Goal: Information Seeking & Learning: Learn about a topic

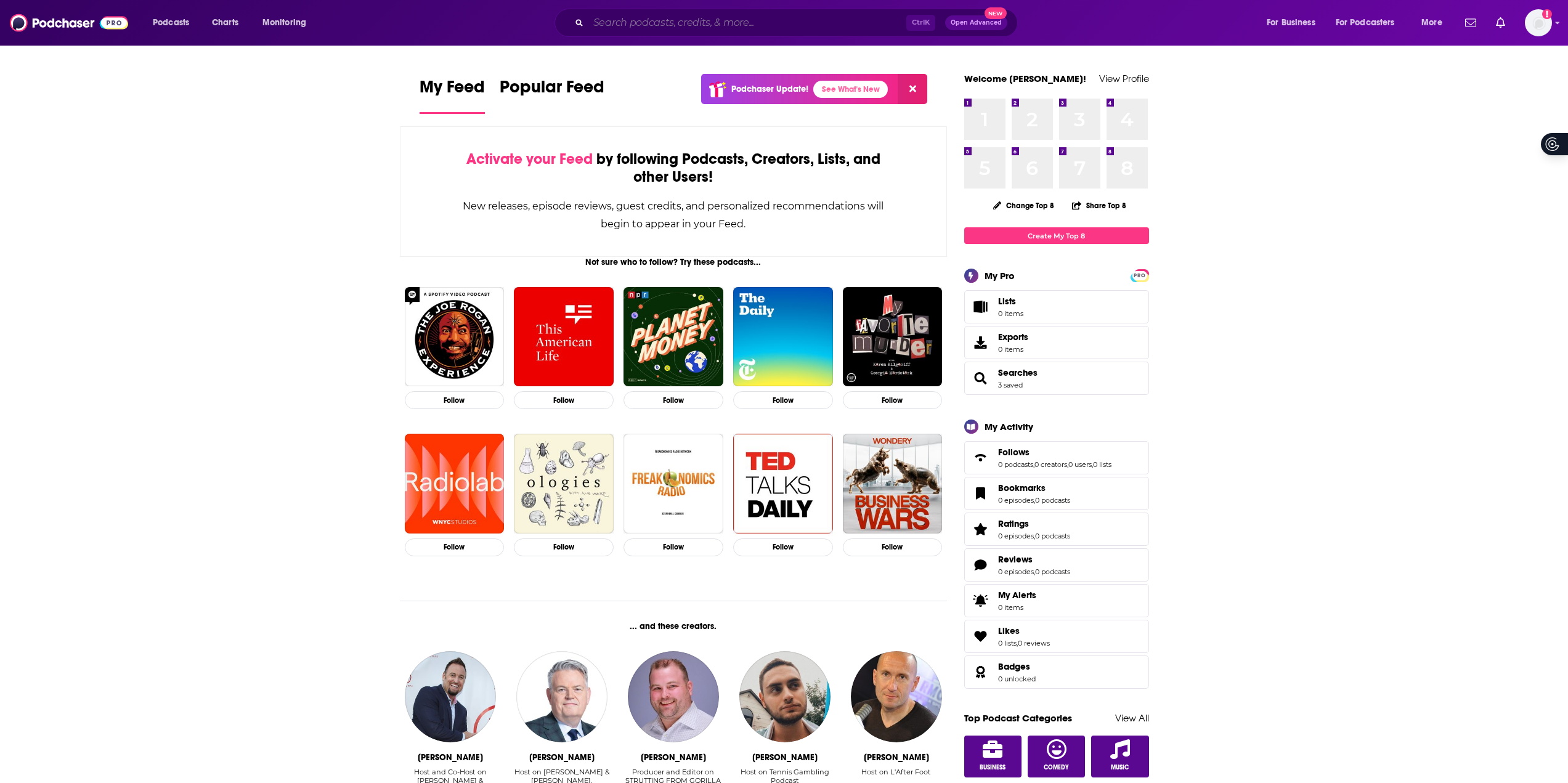
click at [704, 24] on input "Search podcasts, credits, & more..." at bounding box center [747, 22] width 318 height 20
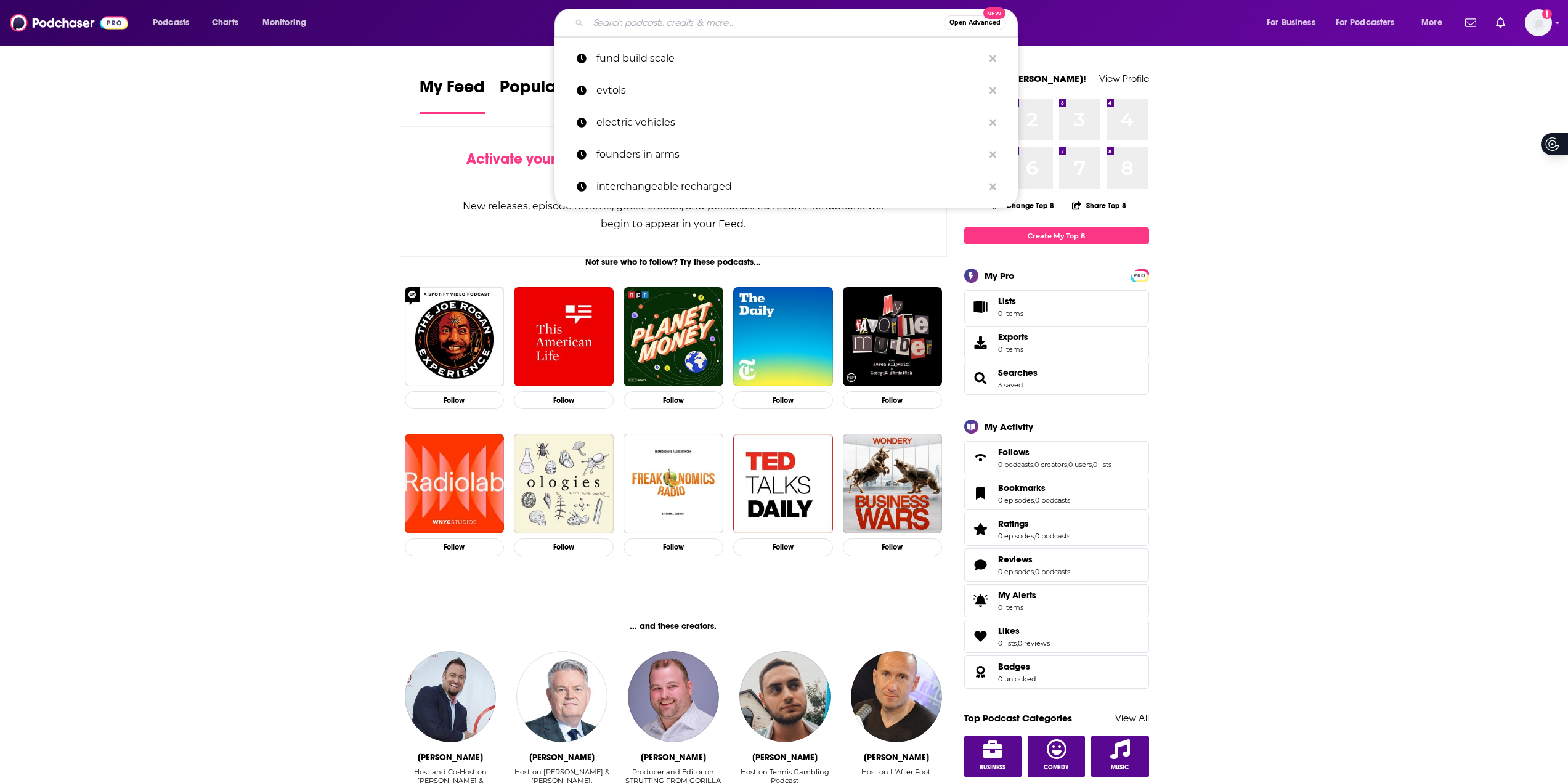
paste input "20 min VC"
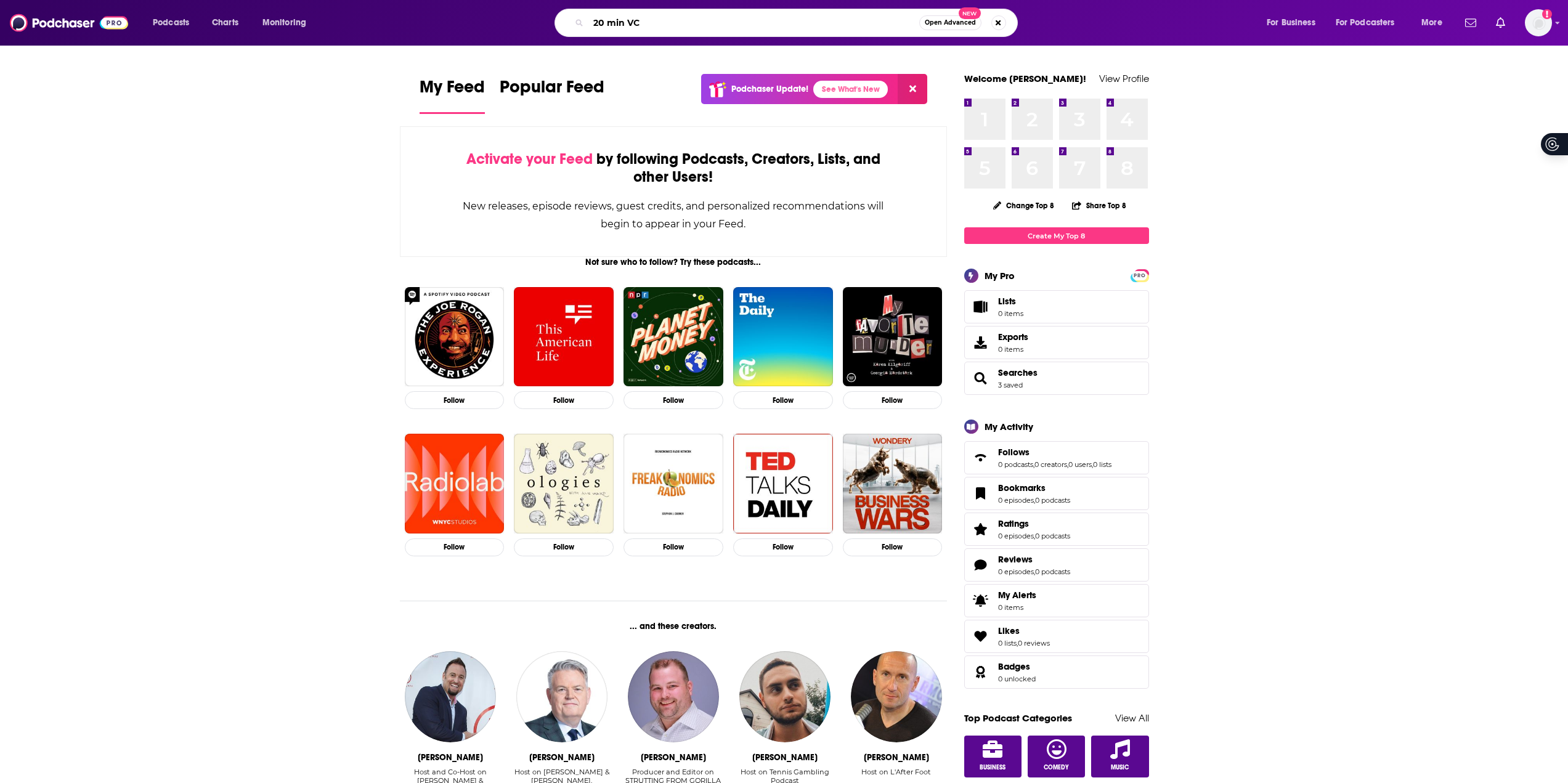
click at [661, 19] on input "20 min VC" at bounding box center [754, 22] width 331 height 20
type input "20 min VC"
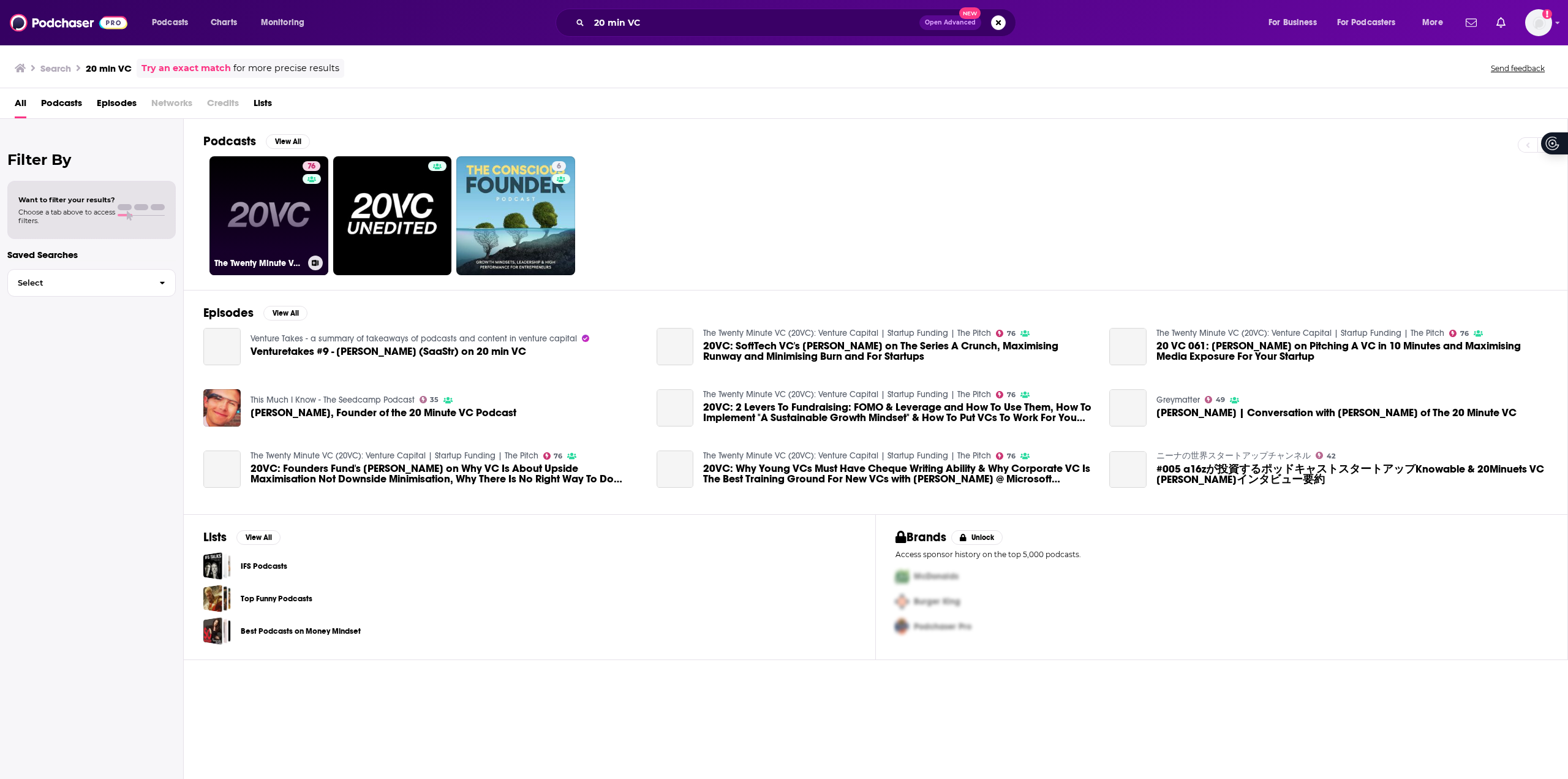
click at [271, 240] on link "76 The Twenty Minute VC (20VC): Venture Capital | Startup Funding | The Pitch" at bounding box center [269, 215] width 119 height 119
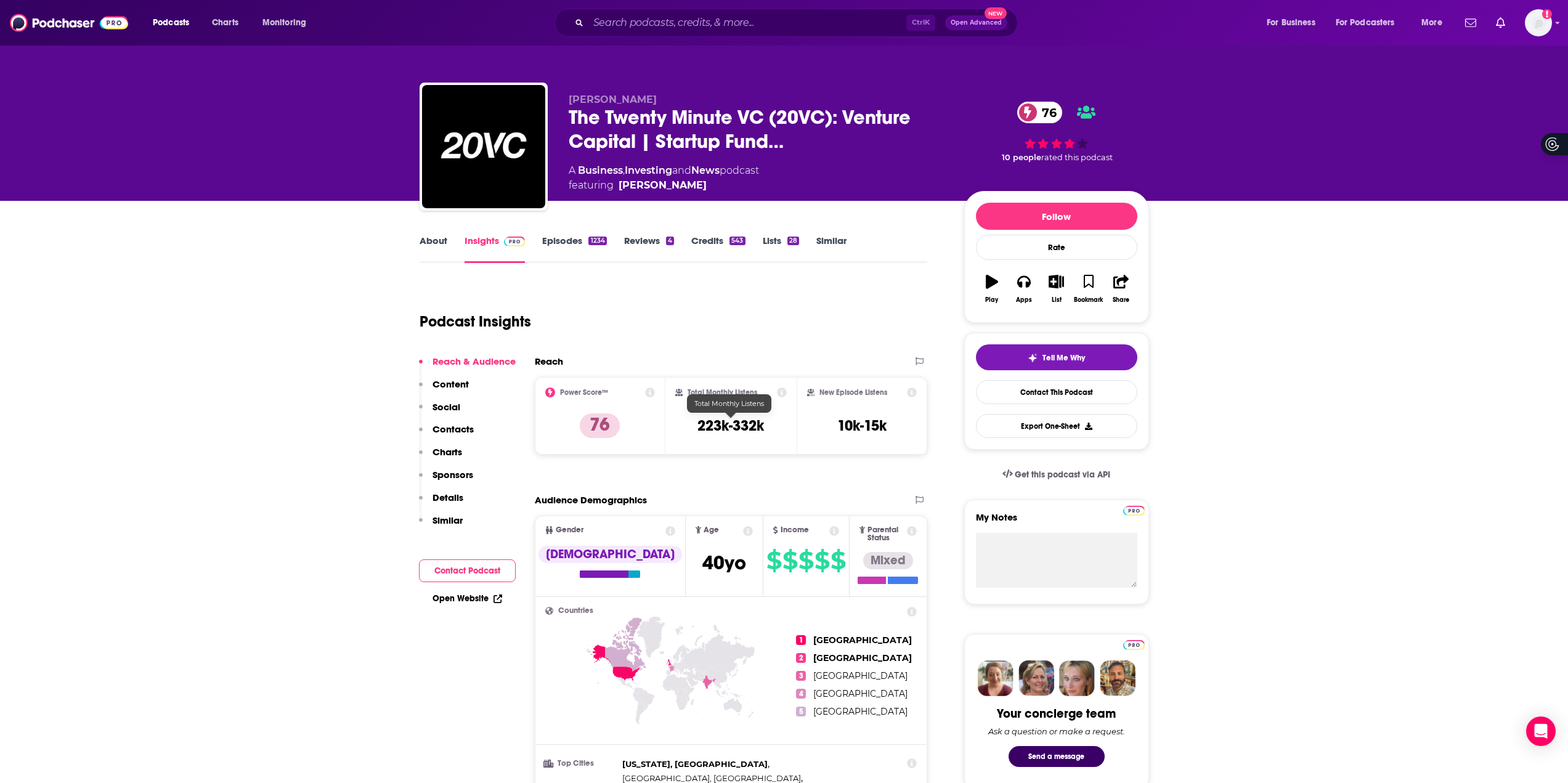
click at [736, 424] on h3 "223k-332k" at bounding box center [731, 426] width 67 height 19
copy div "223k-332k"
click at [732, 19] on input "Search podcasts, credits, & more..." at bounding box center [747, 22] width 318 height 20
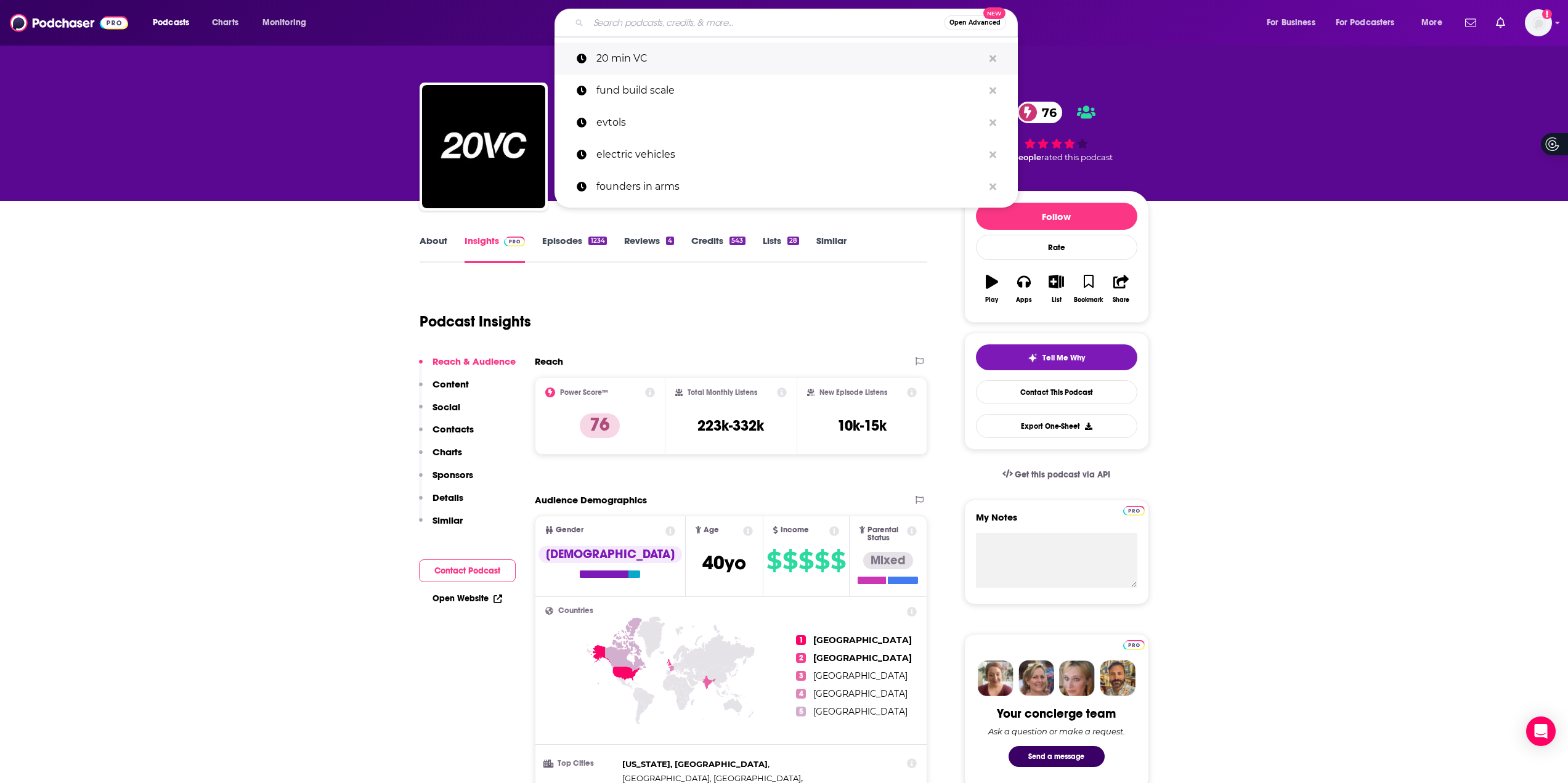
paste input "No Priors"
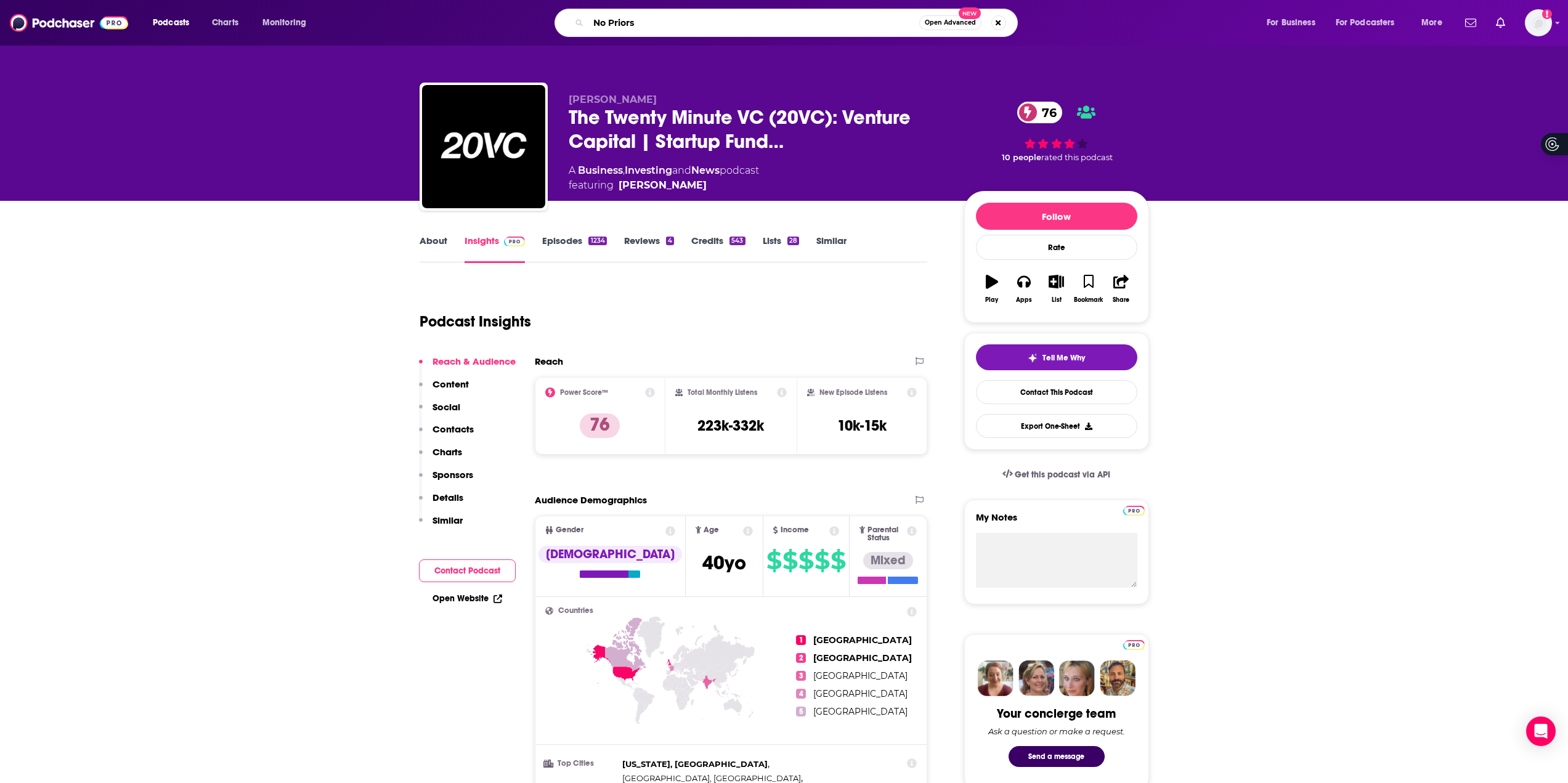
click at [706, 30] on input "No Priors" at bounding box center [754, 22] width 331 height 20
type input "No Priors"
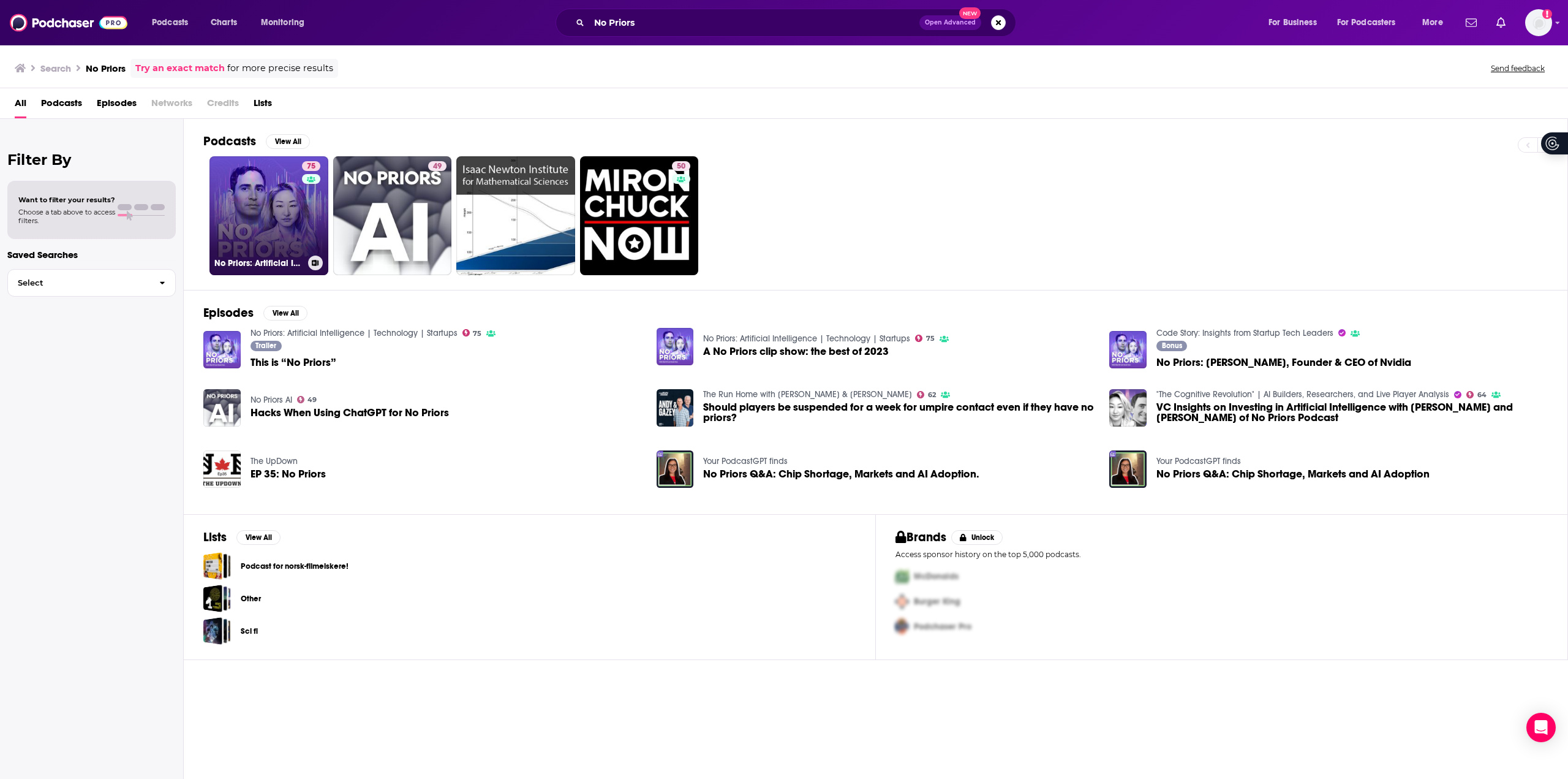
click at [271, 221] on link "75 No Priors: Artificial Intelligence | Technology | Startups" at bounding box center [269, 215] width 119 height 119
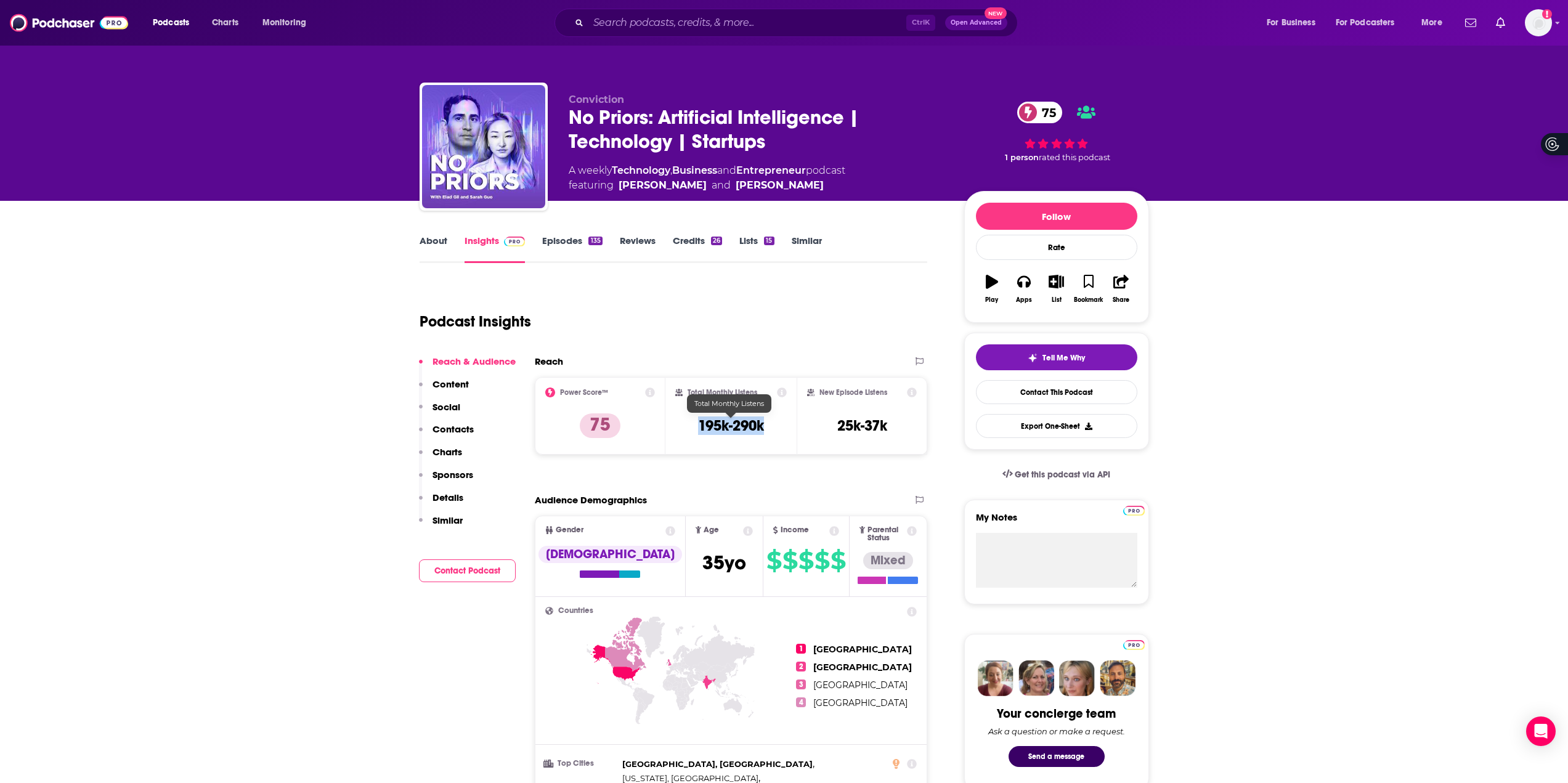
drag, startPoint x: 768, startPoint y: 420, endPoint x: 689, endPoint y: 420, distance: 79.0
click at [689, 420] on div "Total Monthly Listens 195k-290k" at bounding box center [731, 416] width 111 height 56
copy h3 "195k-290k"
click at [644, 16] on input "Search podcasts, credits, & more..." at bounding box center [747, 22] width 318 height 20
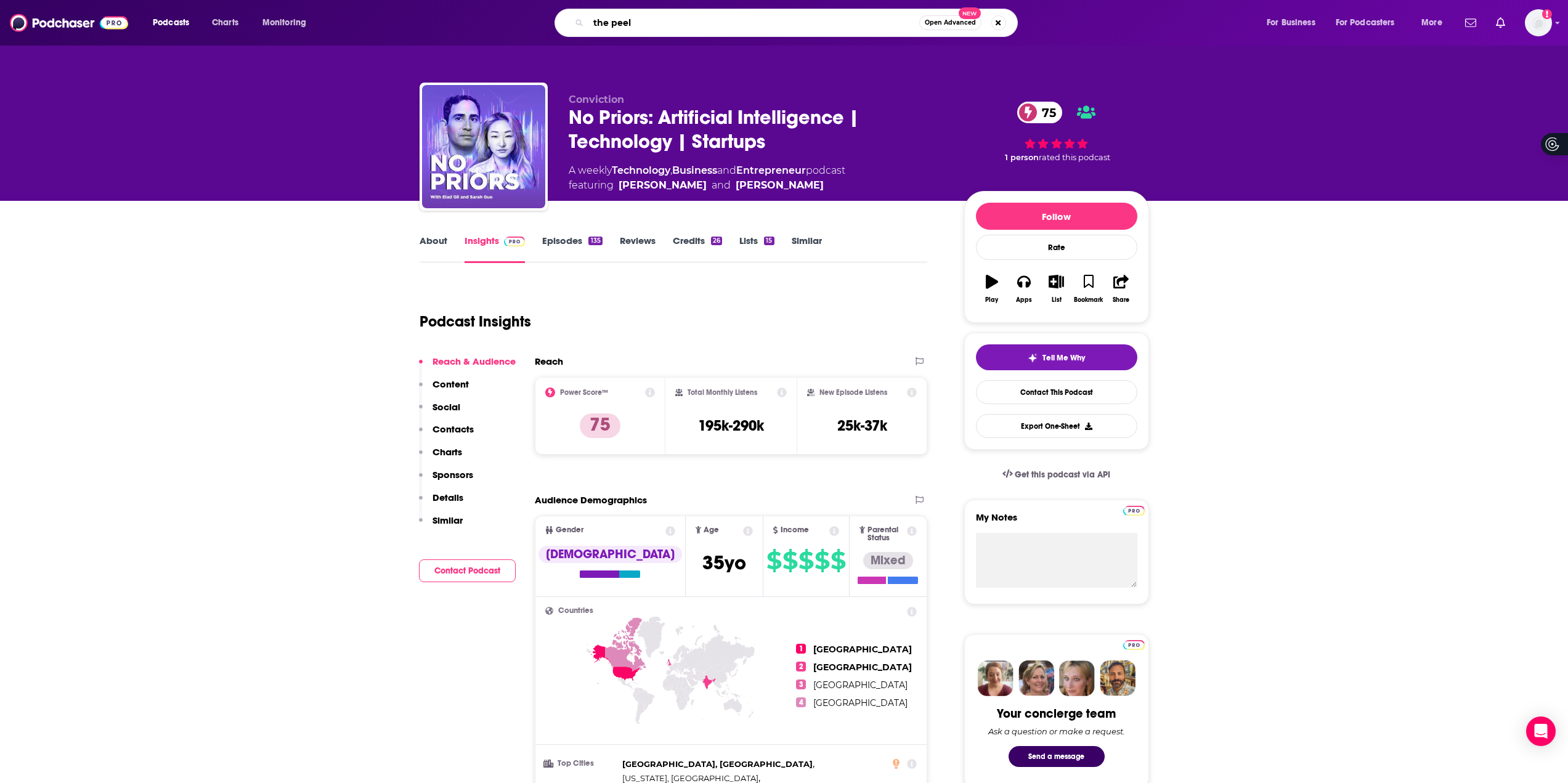
type input "the peel"
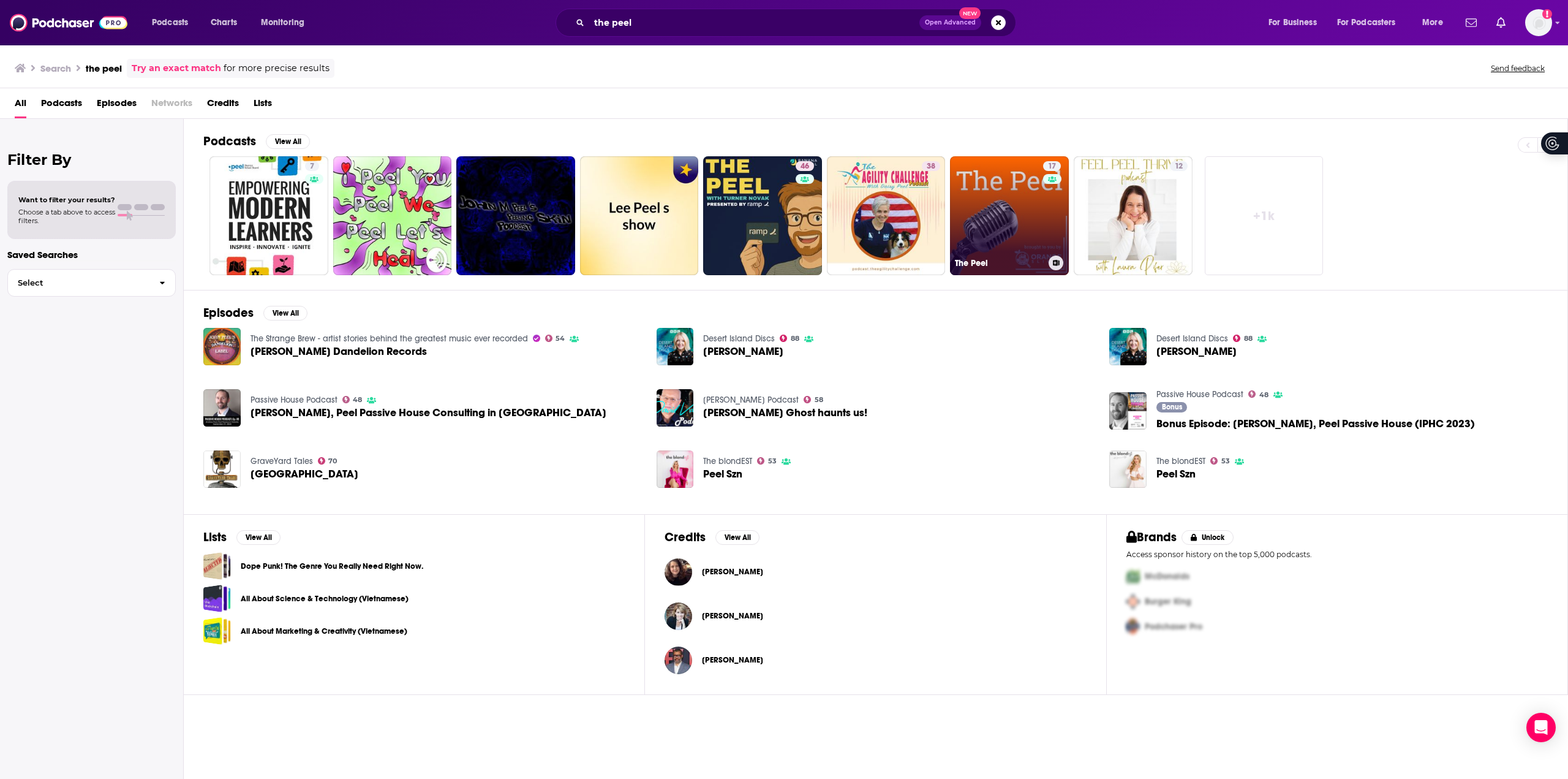
click at [998, 212] on link "17 The Peel" at bounding box center [1009, 215] width 119 height 119
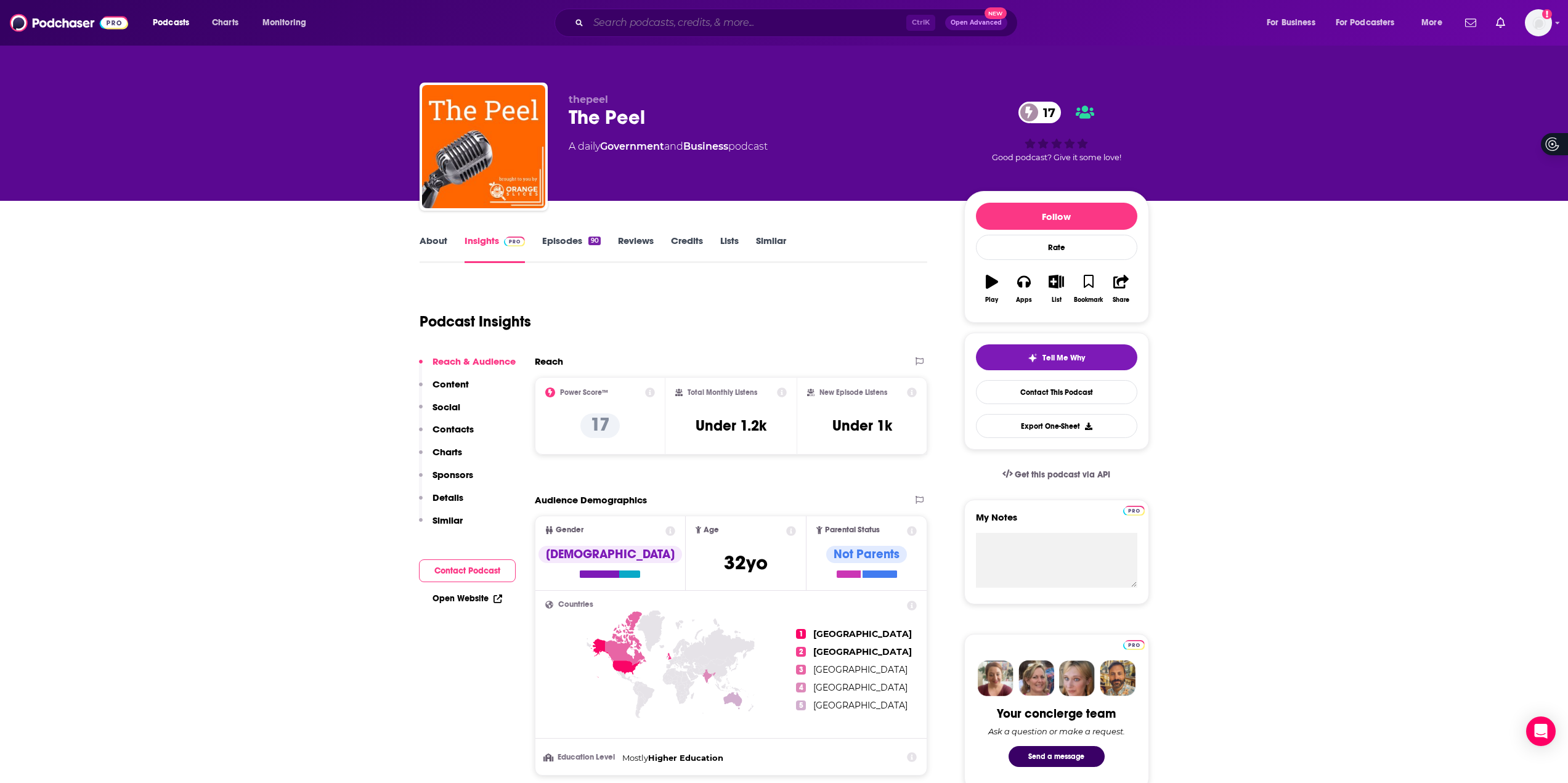
click at [747, 24] on input "Search podcasts, credits, & more..." at bounding box center [747, 22] width 318 height 20
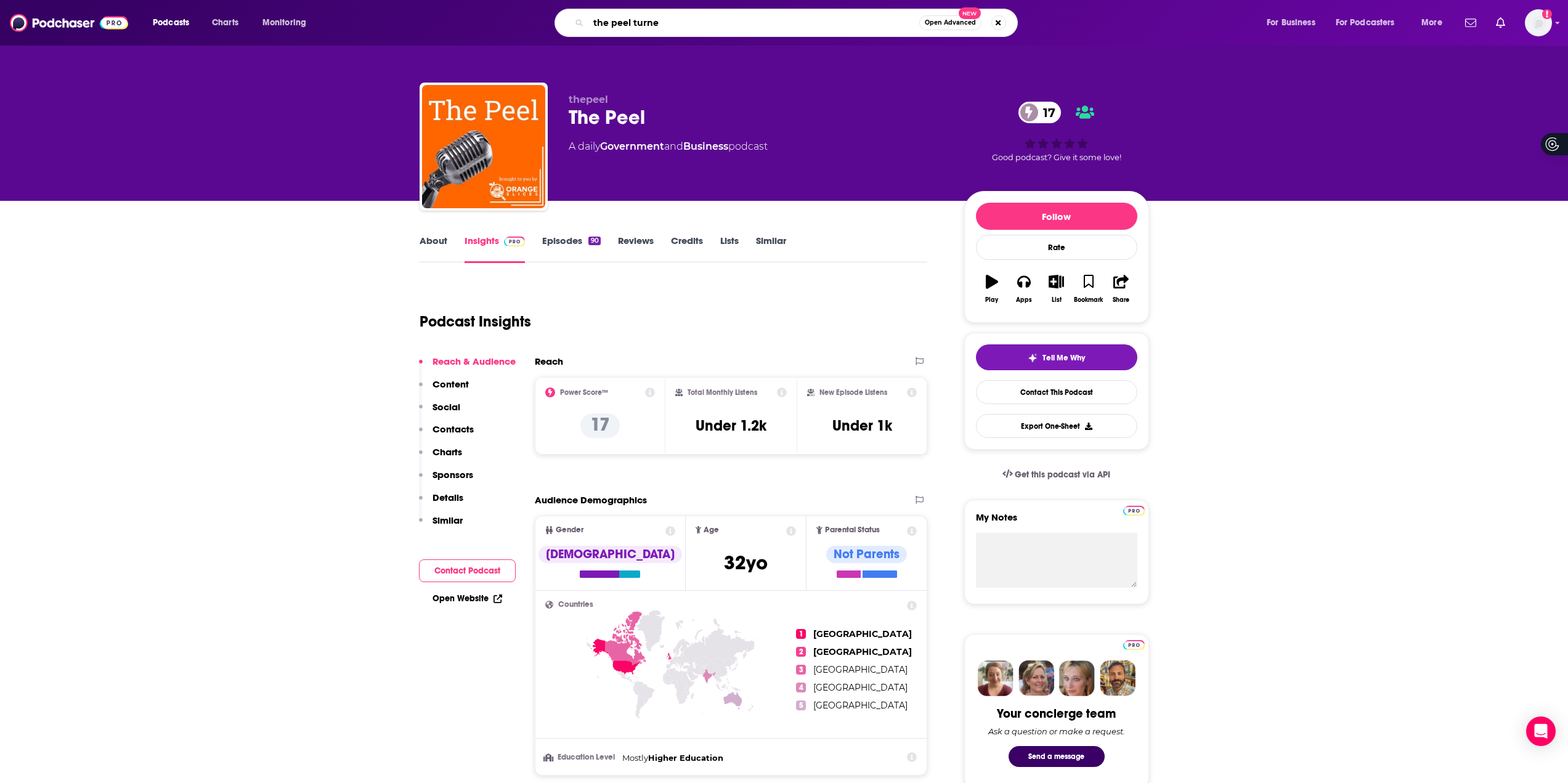
type input "the peel [PERSON_NAME]"
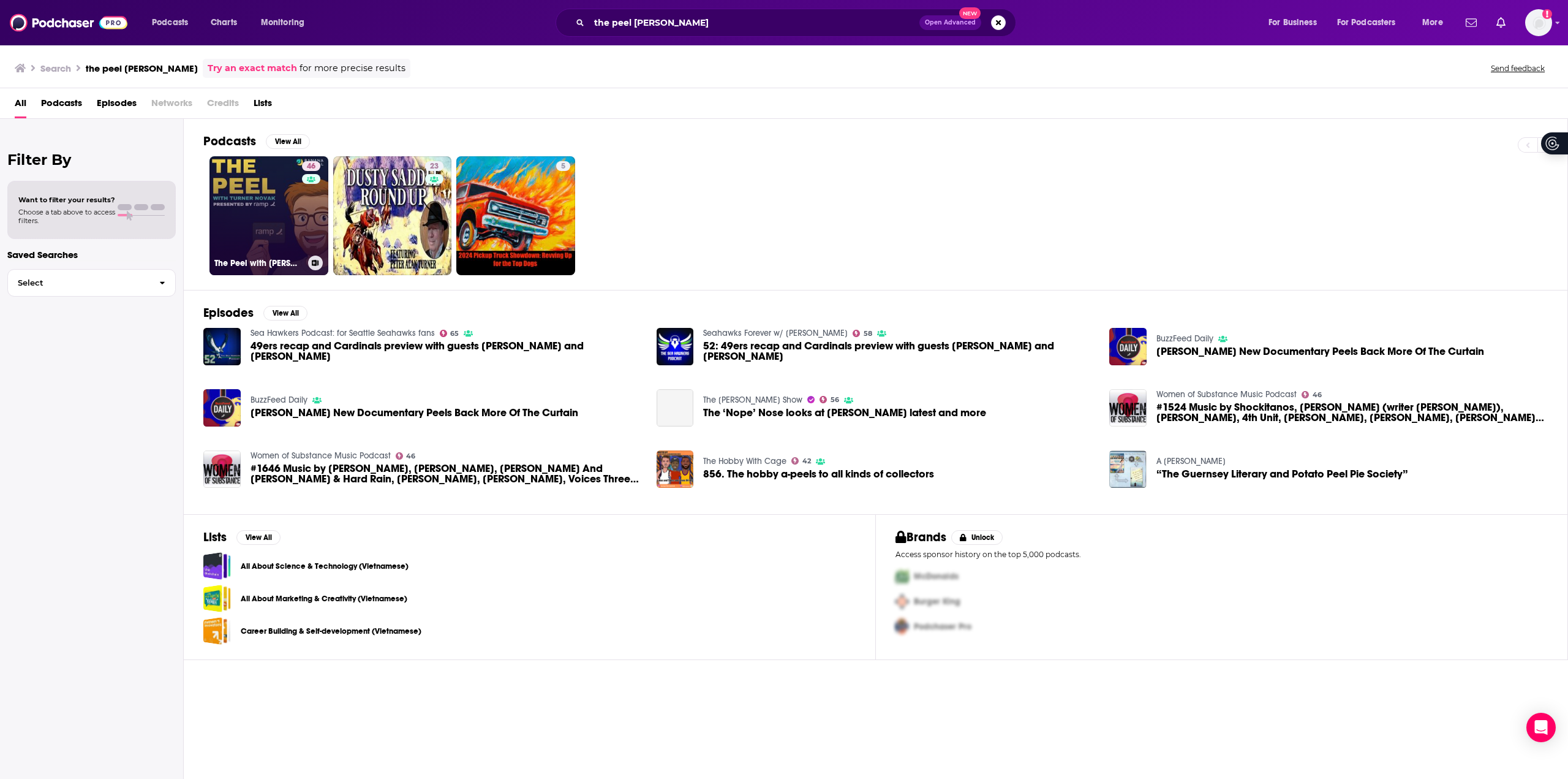
click at [217, 227] on link "46 The Peel with [PERSON_NAME] [PERSON_NAME]" at bounding box center [269, 215] width 119 height 119
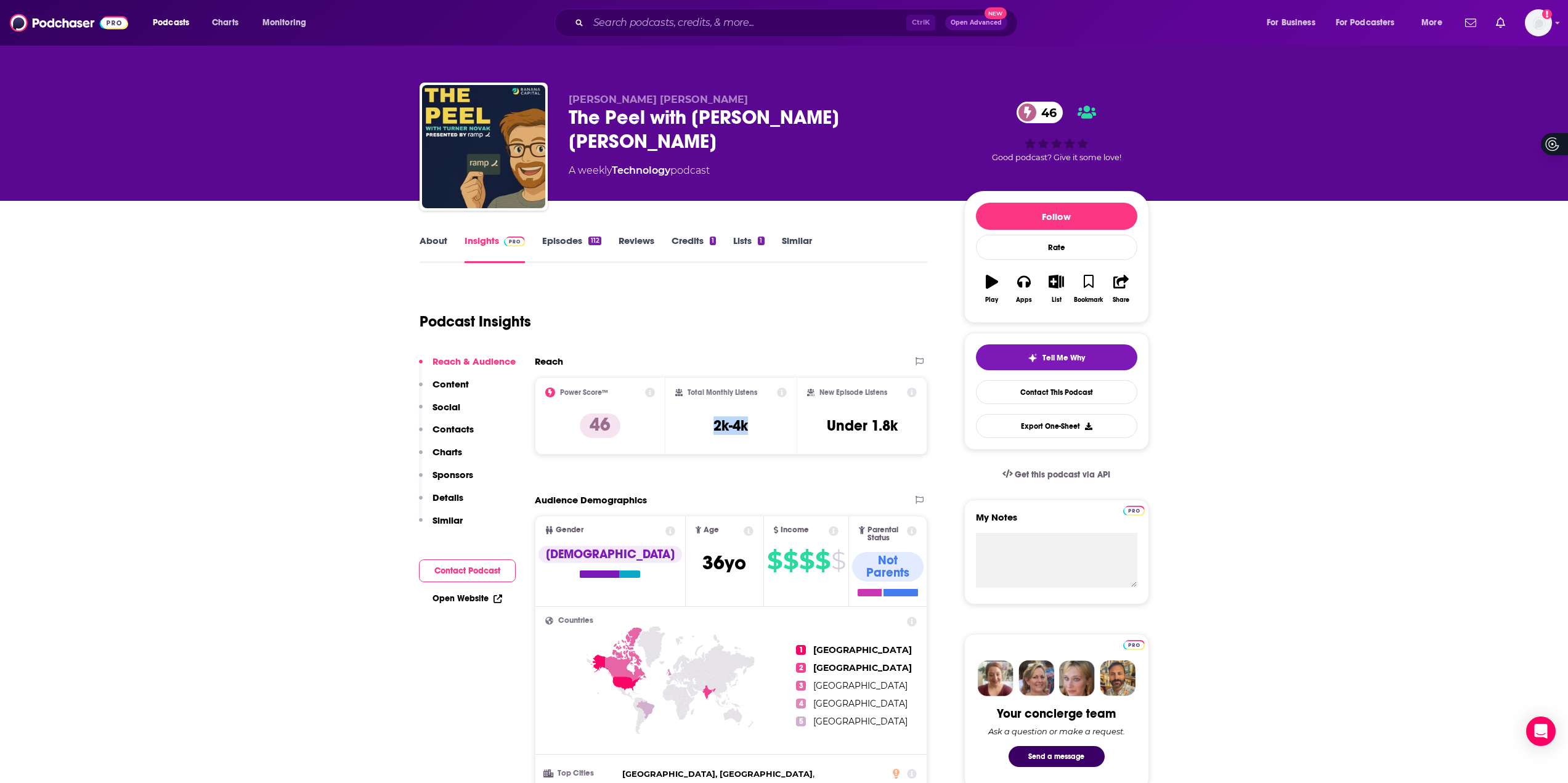
drag, startPoint x: 766, startPoint y: 431, endPoint x: 706, endPoint y: 424, distance: 60.4
click at [706, 424] on div "Total Monthly Listens 2k-4k" at bounding box center [731, 416] width 111 height 56
copy h3 "2k-4k"
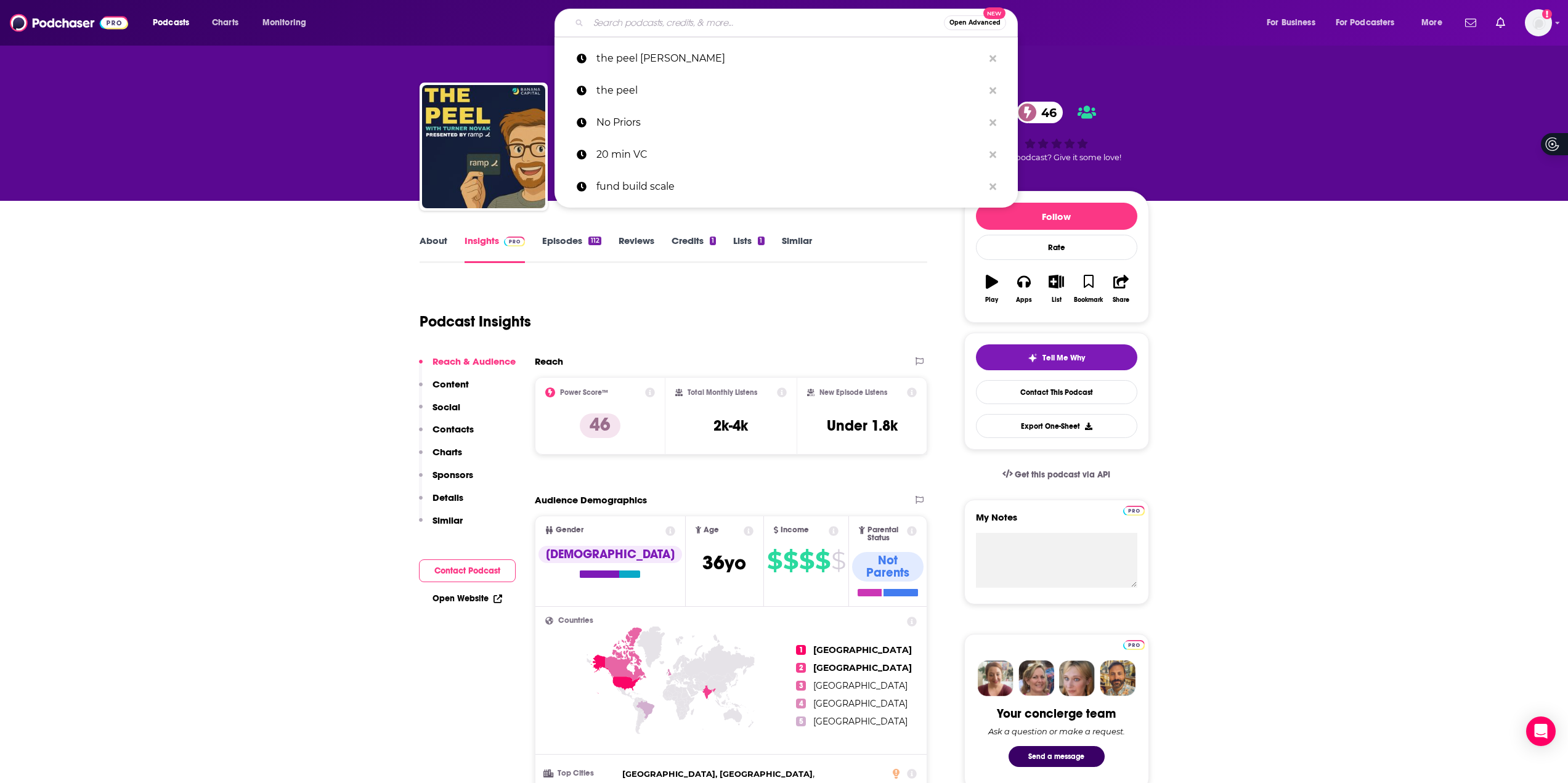
click at [695, 25] on input "Search podcasts, credits, & more..." at bounding box center [766, 22] width 356 height 20
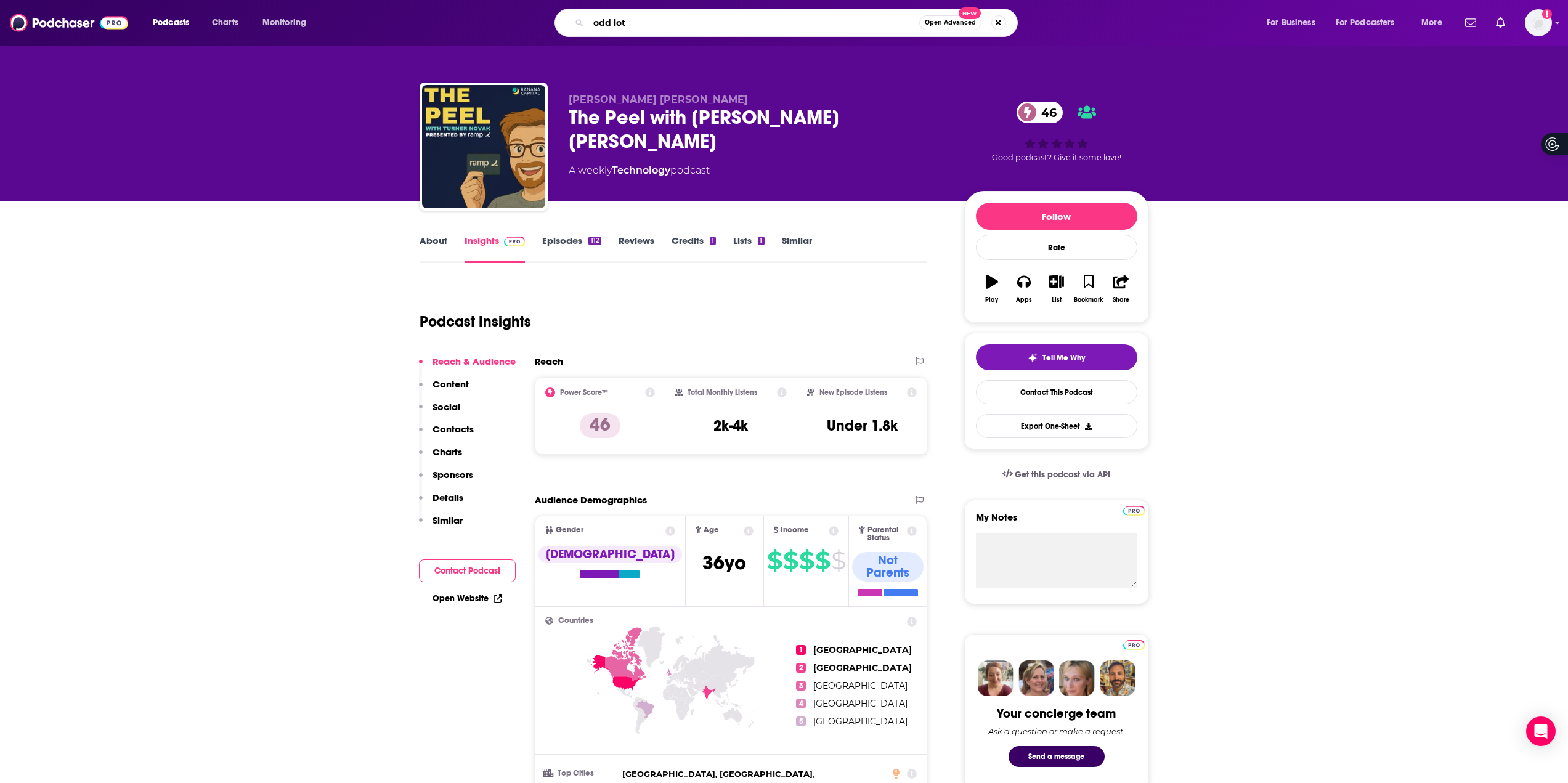
type input "odd lots"
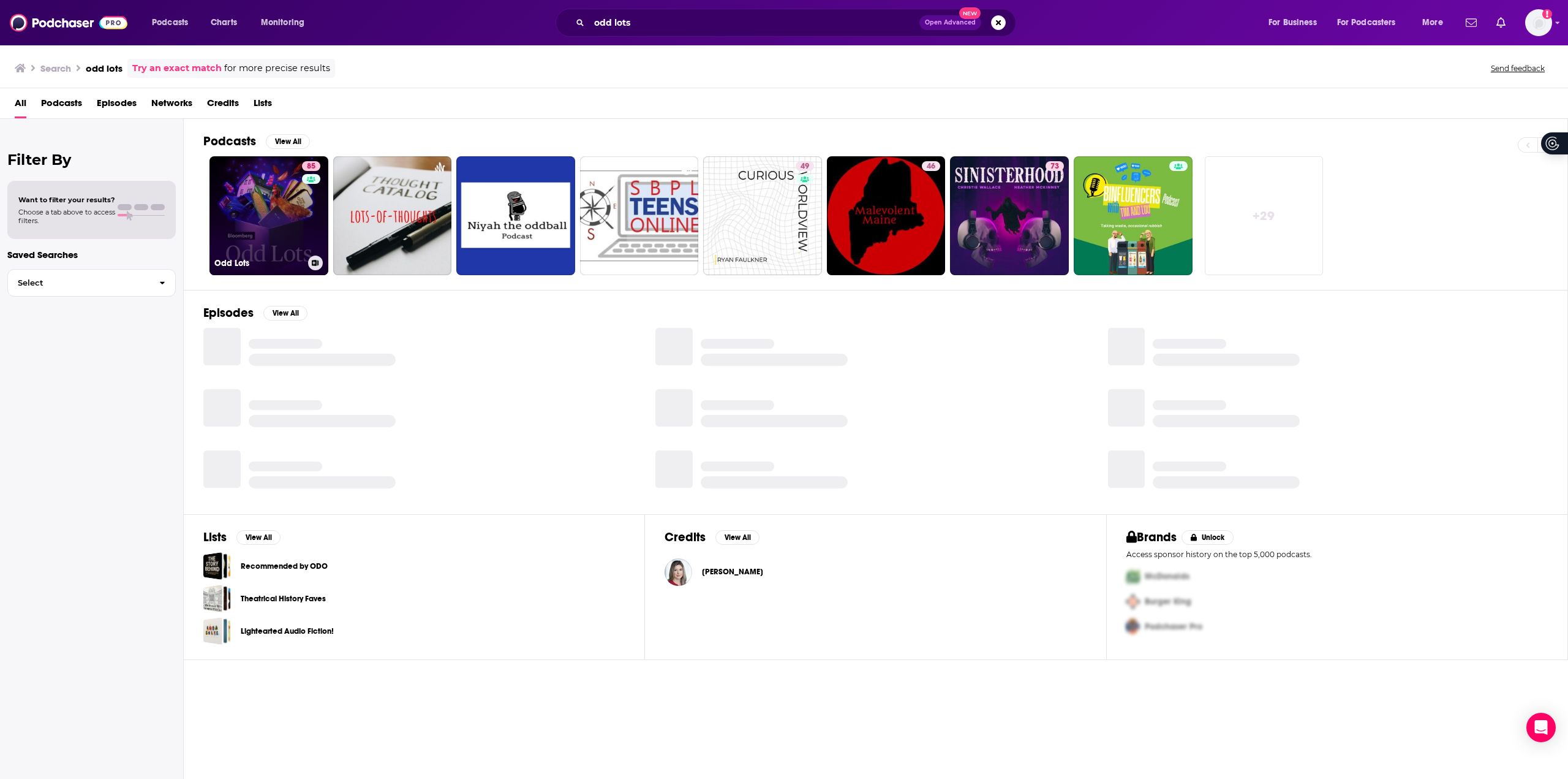
click at [267, 225] on link "85 Odd Lots" at bounding box center [269, 215] width 119 height 119
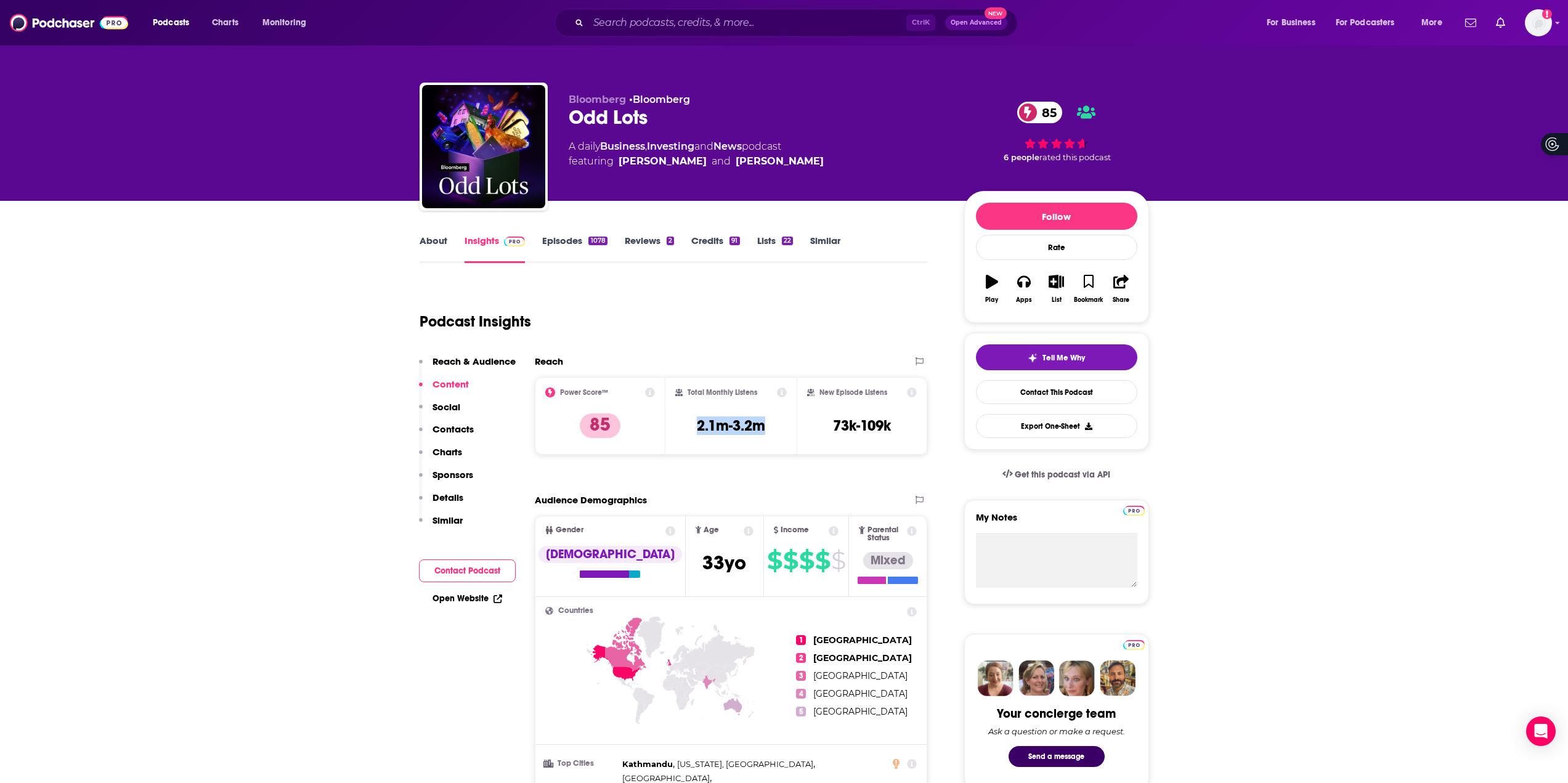
drag, startPoint x: 792, startPoint y: 420, endPoint x: 779, endPoint y: 424, distance: 13.6
click at [779, 424] on div "Total Monthly Listens 2.1m-3.2m" at bounding box center [731, 416] width 131 height 78
copy h3 "2.1m-3.2m"
click at [735, 10] on div "Ctrl K Open Advanced New" at bounding box center [786, 23] width 463 height 28
click at [725, 23] on input "Search podcasts, credits, & more..." at bounding box center [747, 22] width 318 height 20
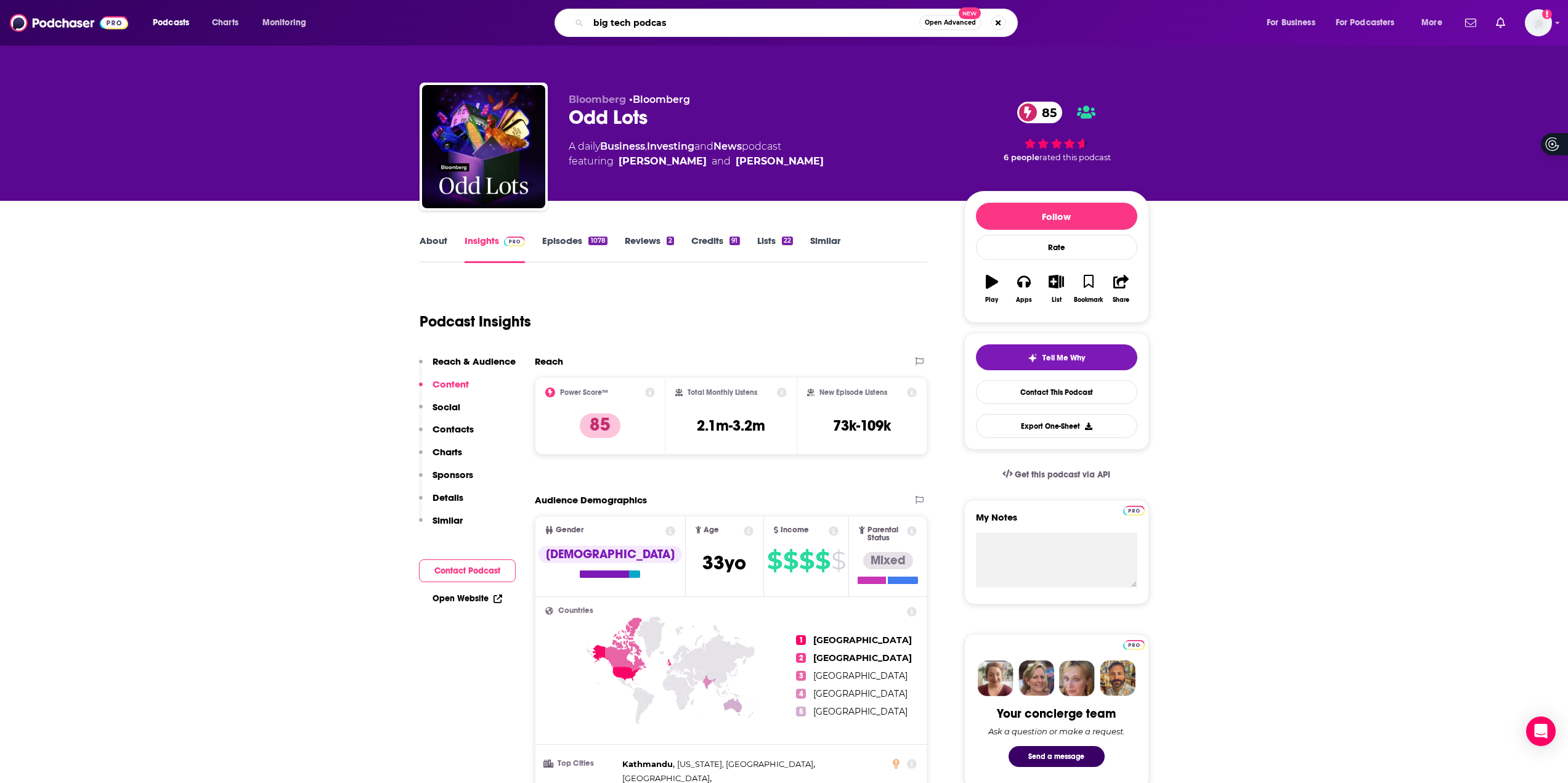
type input "big tech podcast"
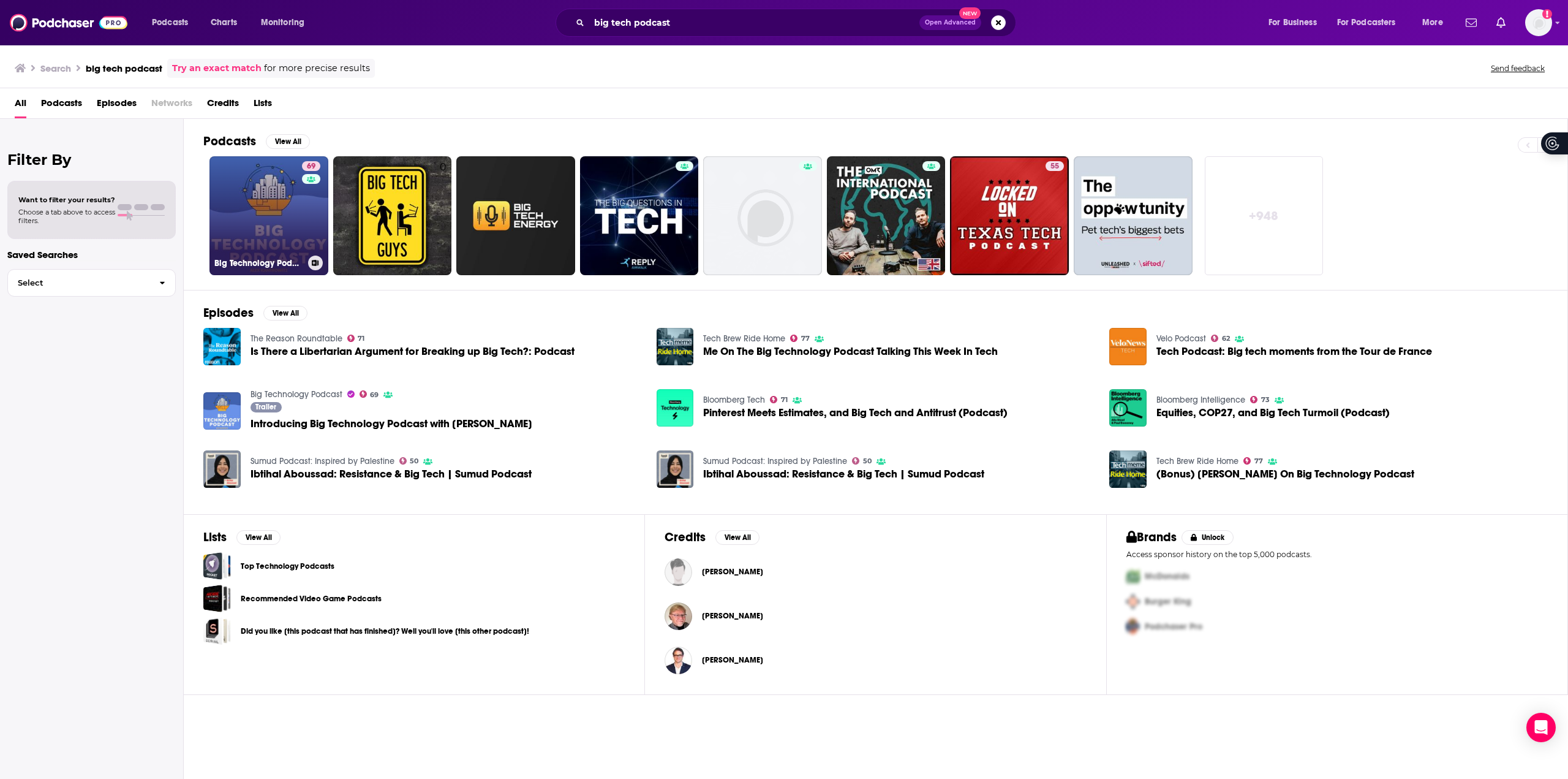
click at [243, 219] on link "69 Big Technology Podcast" at bounding box center [269, 215] width 119 height 119
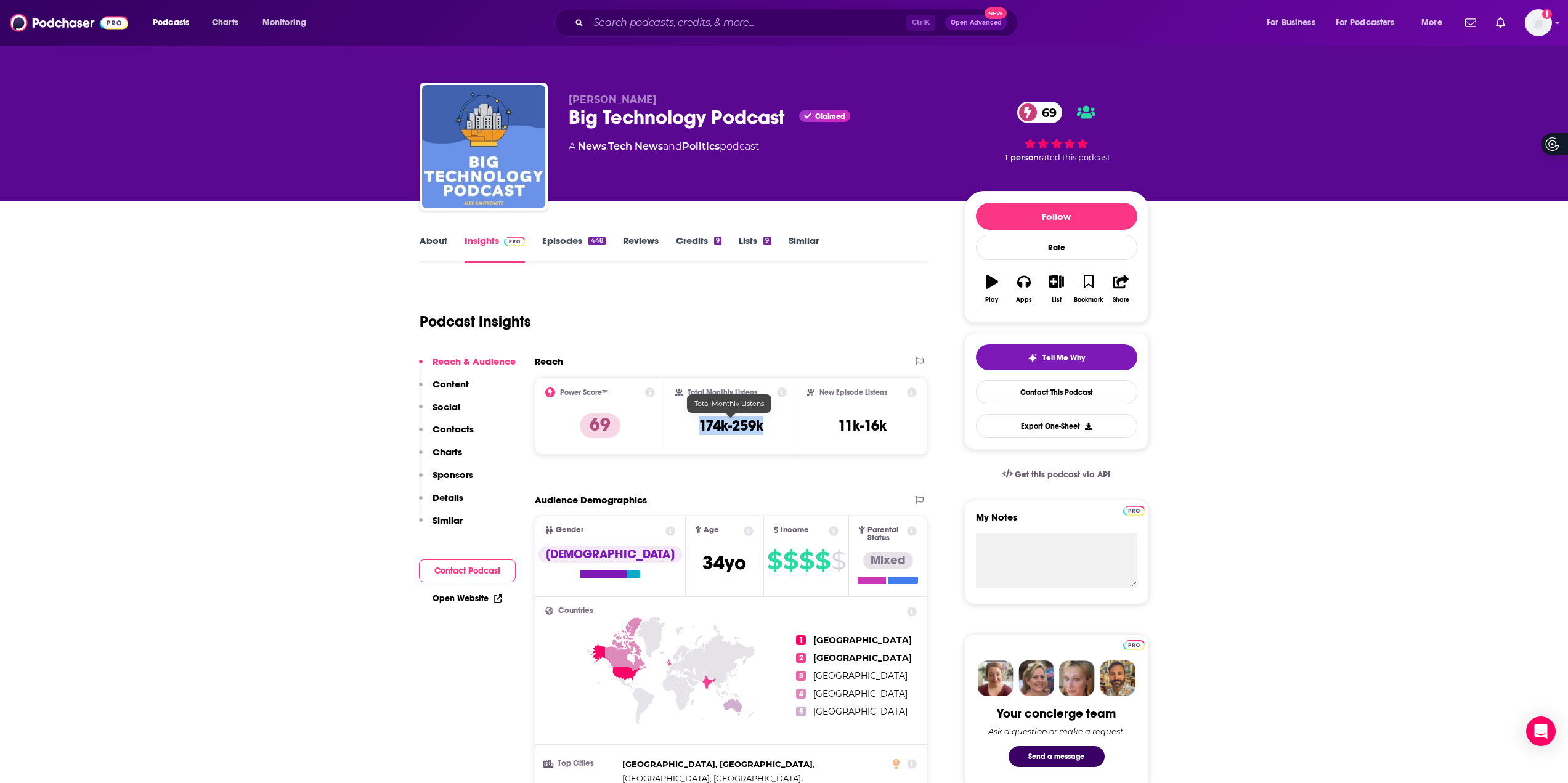
drag, startPoint x: 777, startPoint y: 428, endPoint x: 695, endPoint y: 428, distance: 82.0
click at [695, 428] on div "Total Monthly Listens 174k-259k" at bounding box center [731, 416] width 111 height 56
copy h3 "174k-259k"
click at [680, 24] on input "Search podcasts, credits, & more..." at bounding box center [747, 22] width 318 height 20
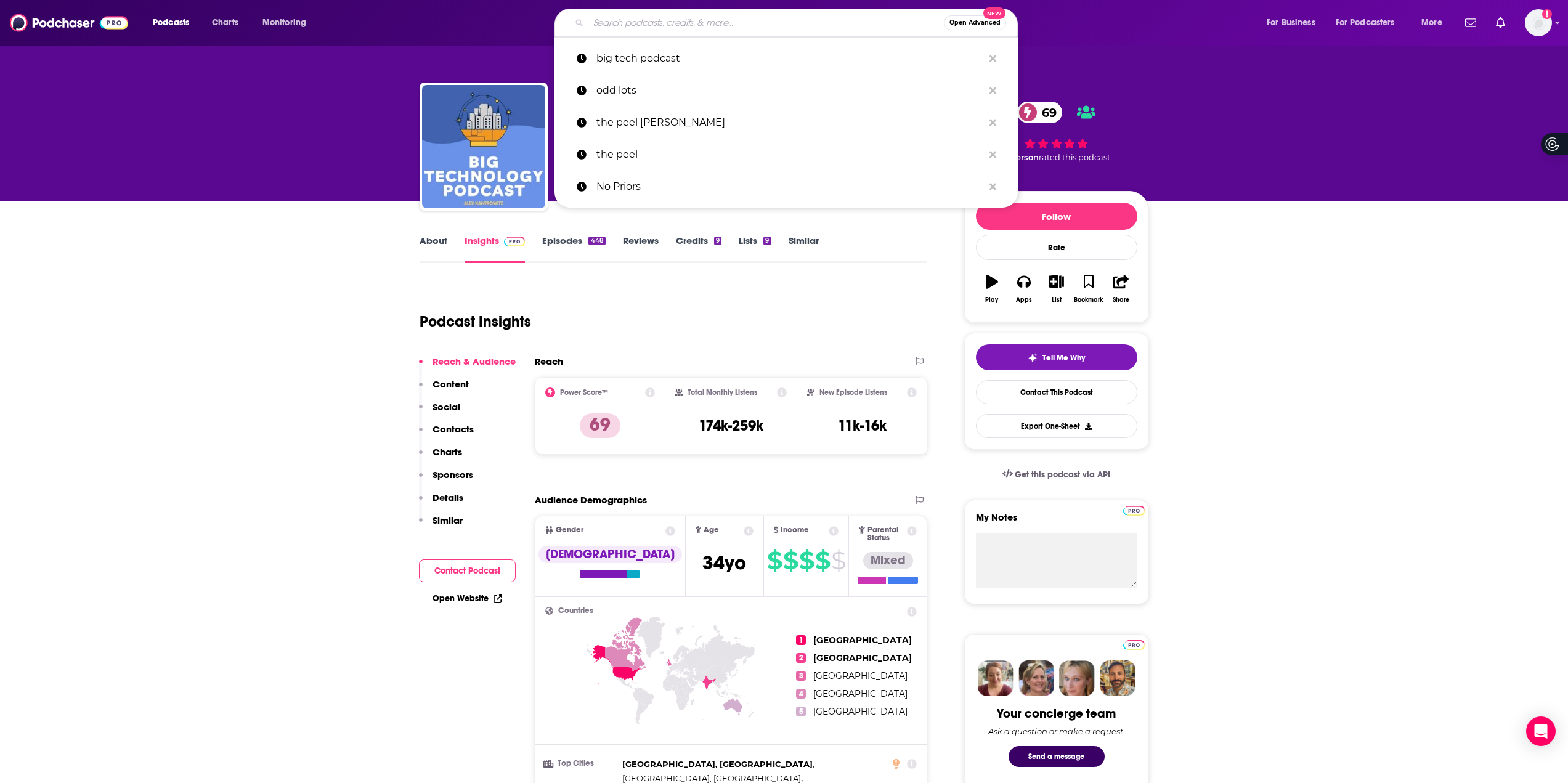
paste input "Cognitive Revolution"
type input "Cognitive Revolution"
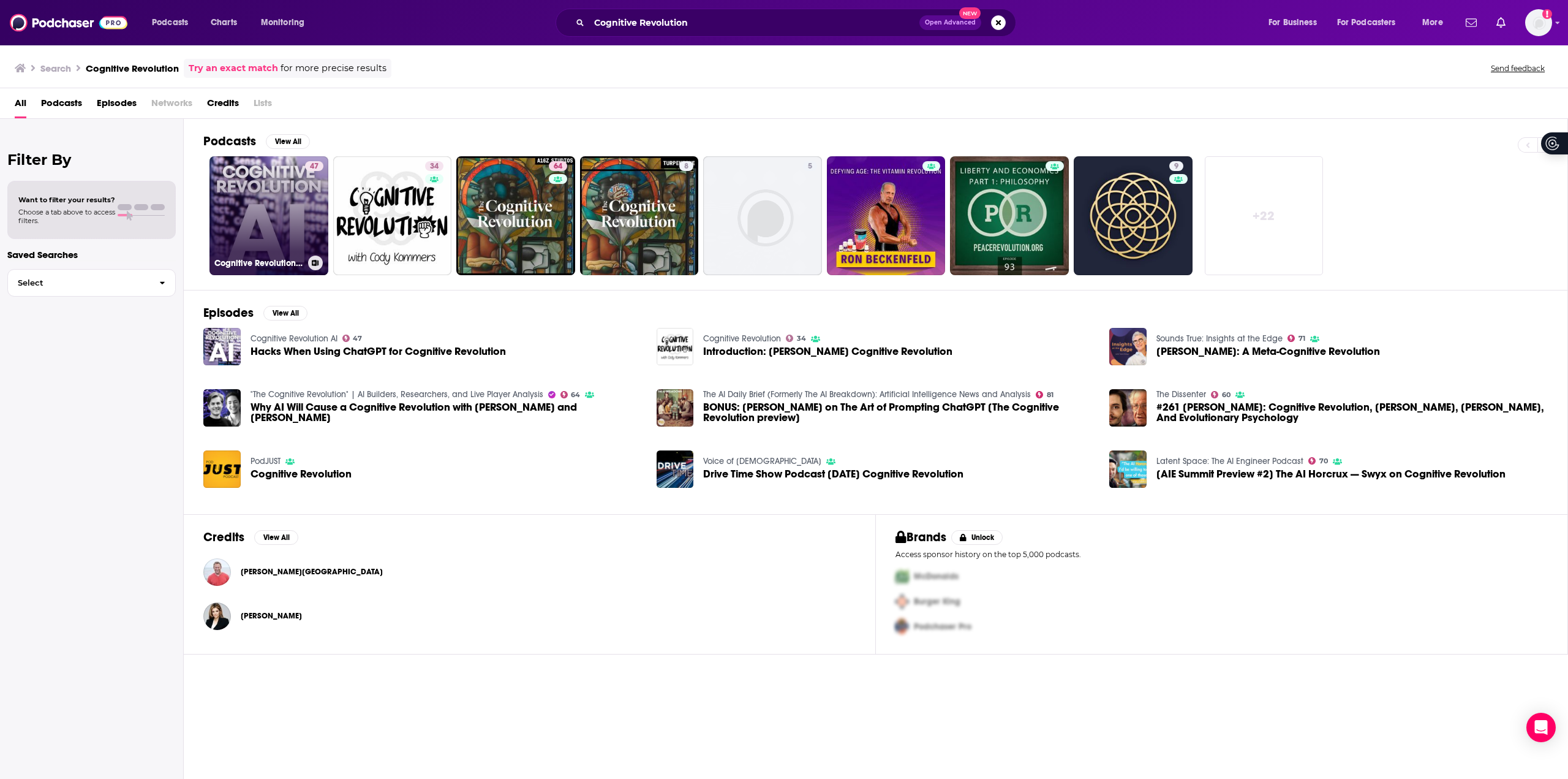
click at [277, 197] on link "47 Cognitive Revolution AI" at bounding box center [269, 215] width 119 height 119
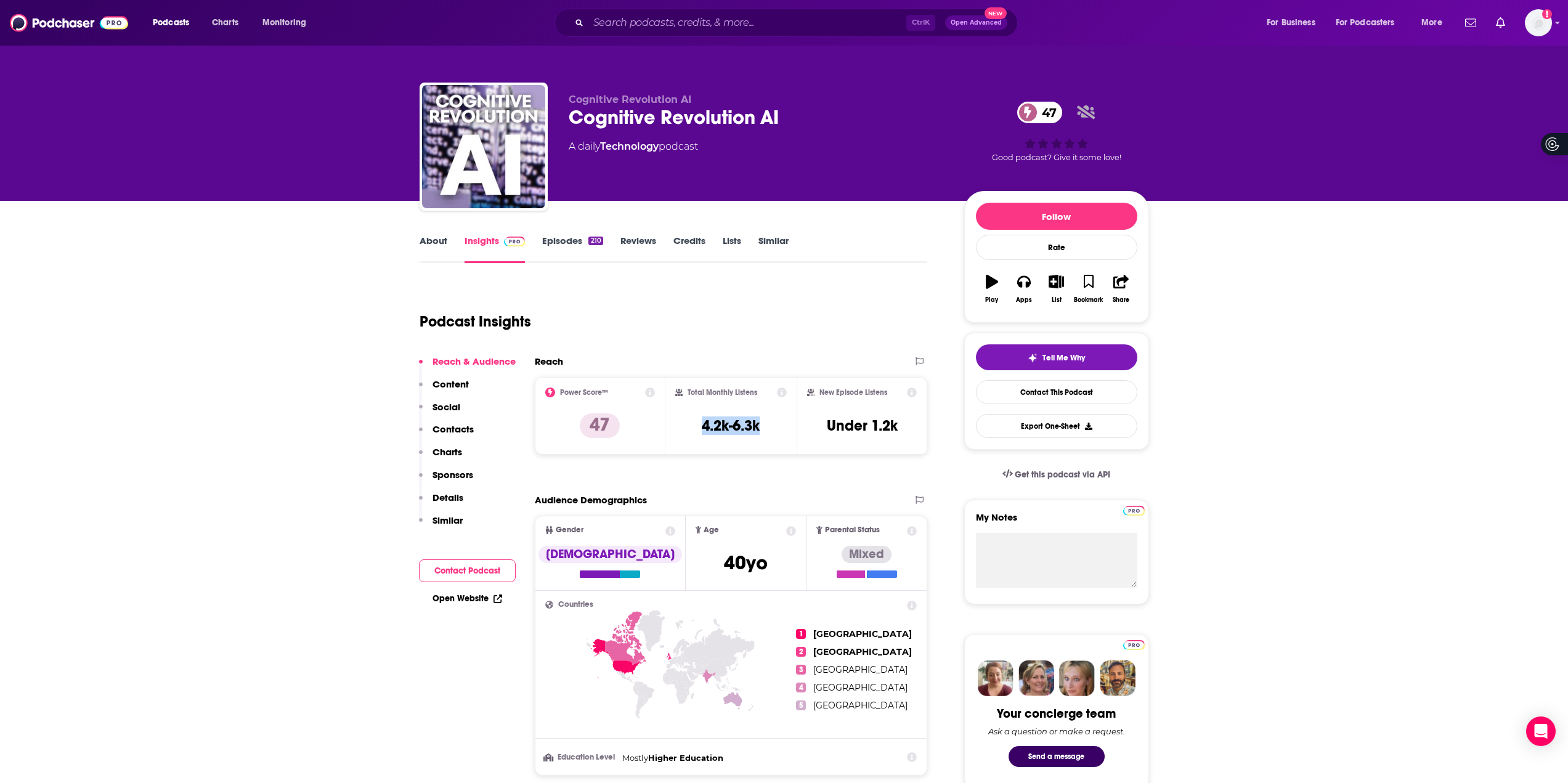
drag, startPoint x: 770, startPoint y: 426, endPoint x: 695, endPoint y: 426, distance: 75.0
click at [695, 426] on div "Total Monthly Listens 4.2k-6.3k" at bounding box center [731, 416] width 111 height 56
copy h3 "4.2k-6.3k"
